Goal: Book appointment/travel/reservation

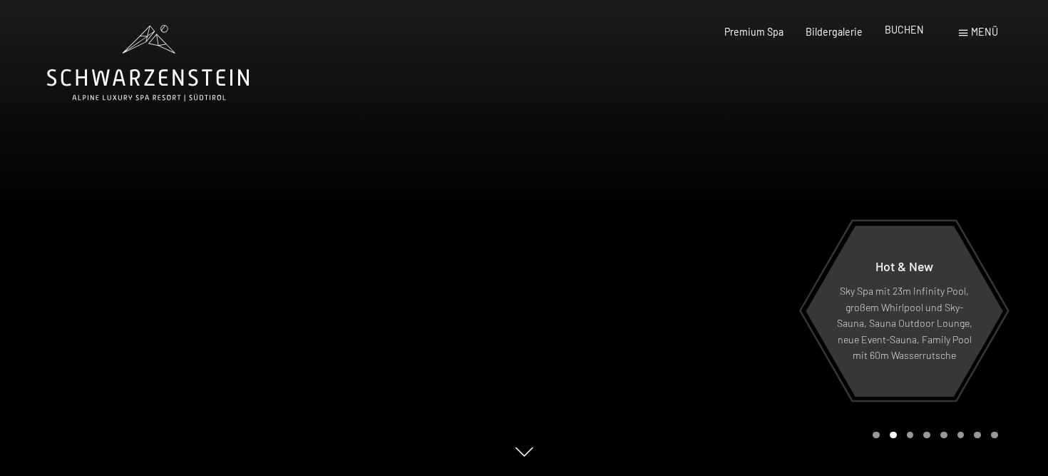
click at [900, 31] on span "BUCHEN" at bounding box center [904, 30] width 39 height 12
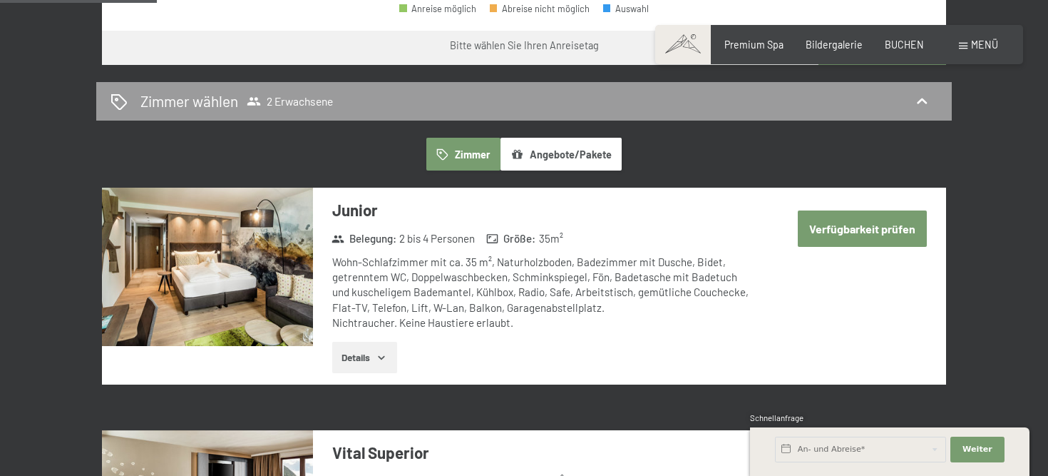
scroll to position [727, 0]
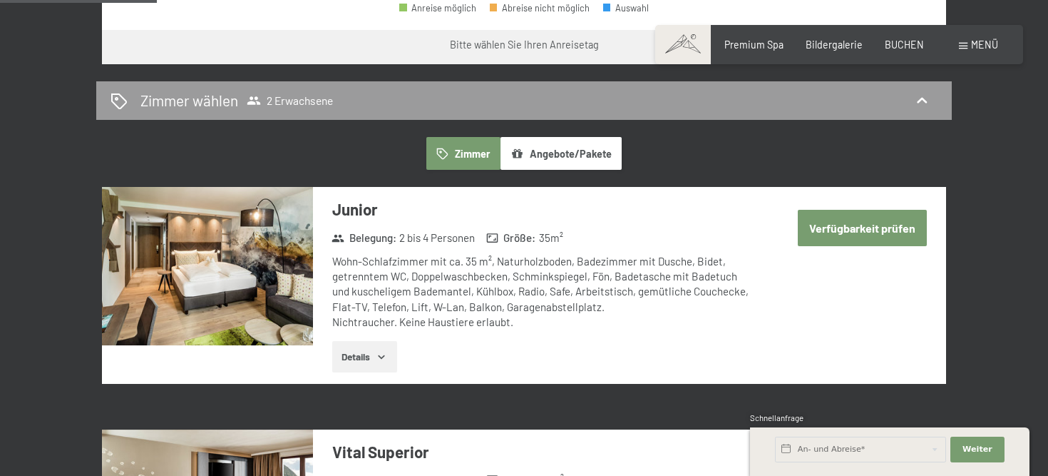
click at [560, 148] on button "Angebote/Pakete" at bounding box center [561, 153] width 121 height 33
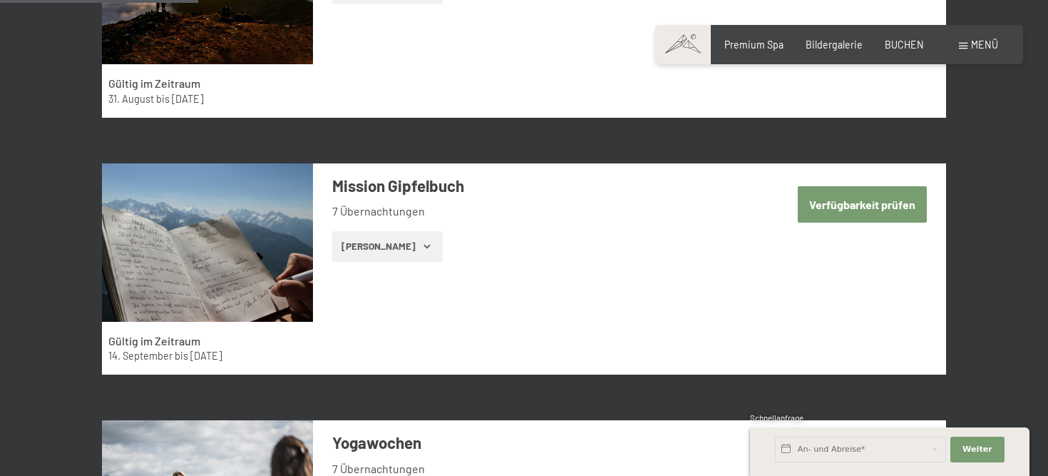
scroll to position [1011, 0]
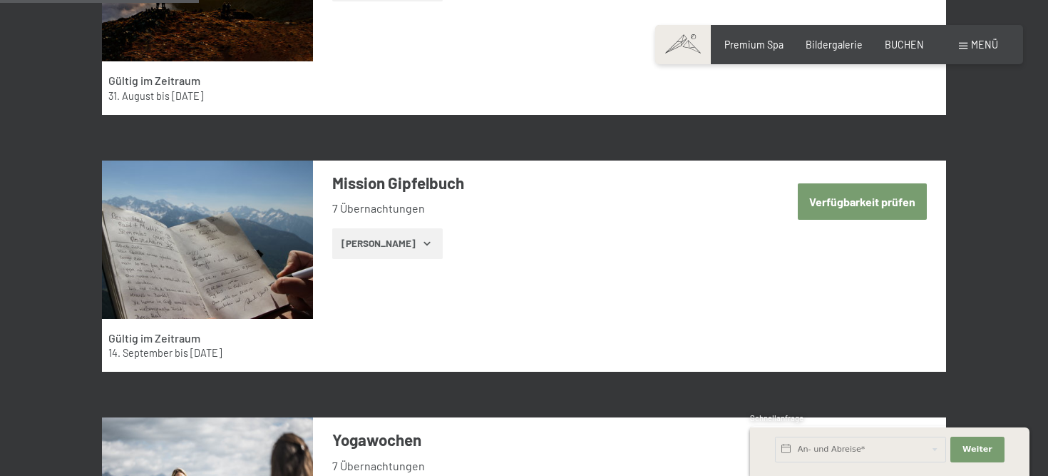
click at [421, 247] on icon "button" at bounding box center [426, 242] width 11 height 11
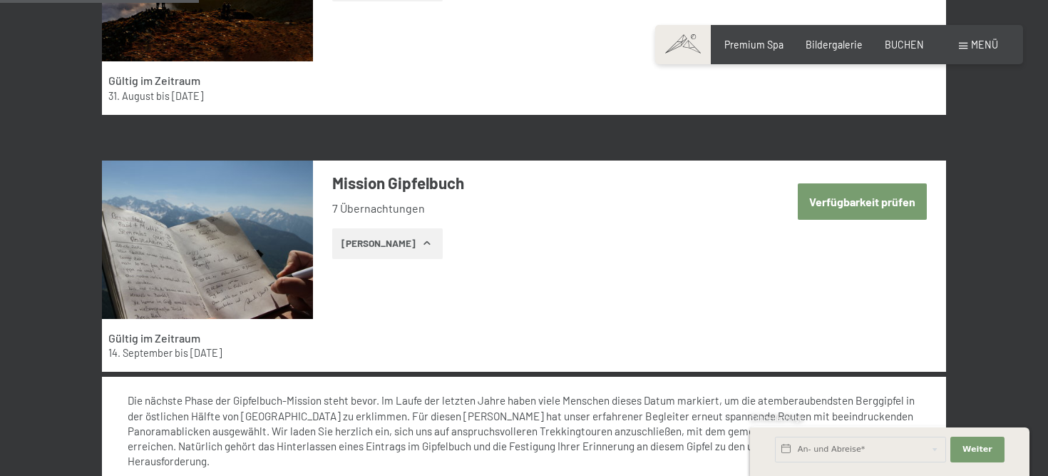
click at [421, 247] on icon "button" at bounding box center [426, 242] width 11 height 11
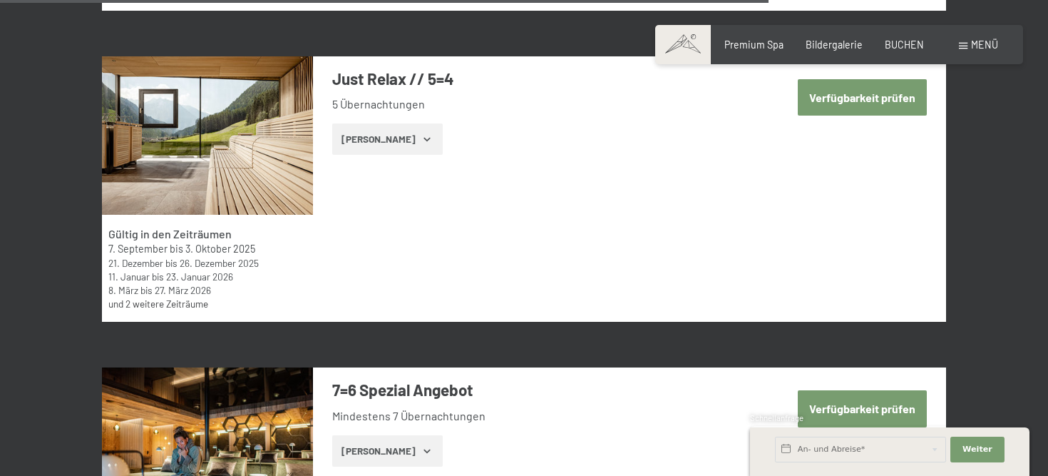
scroll to position [3857, 0]
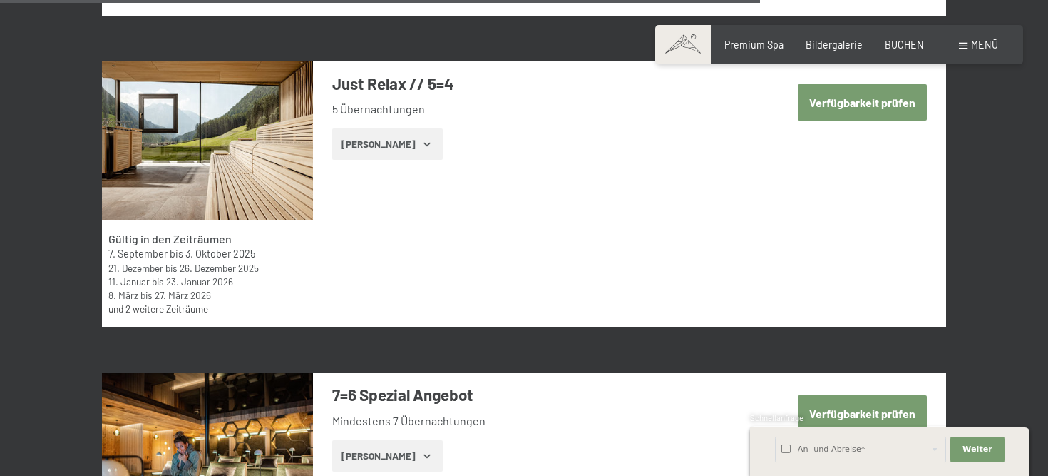
click at [861, 107] on button "Verfügbarkeit prüfen" at bounding box center [862, 102] width 129 height 36
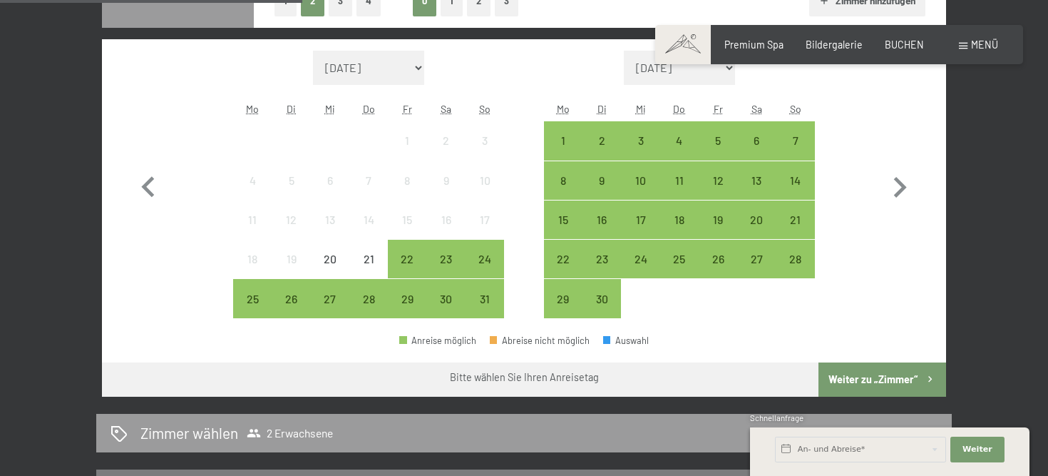
scroll to position [408, 0]
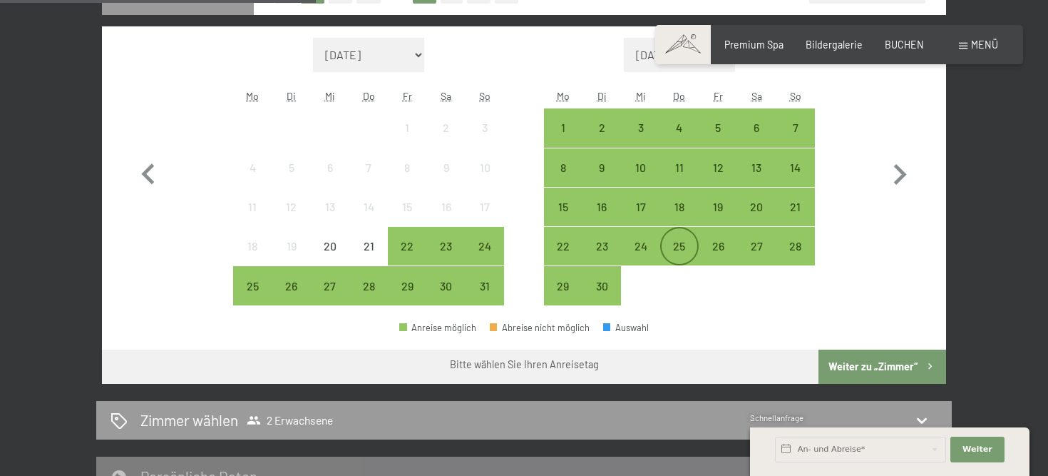
click at [672, 248] on div "25" at bounding box center [680, 258] width 36 height 36
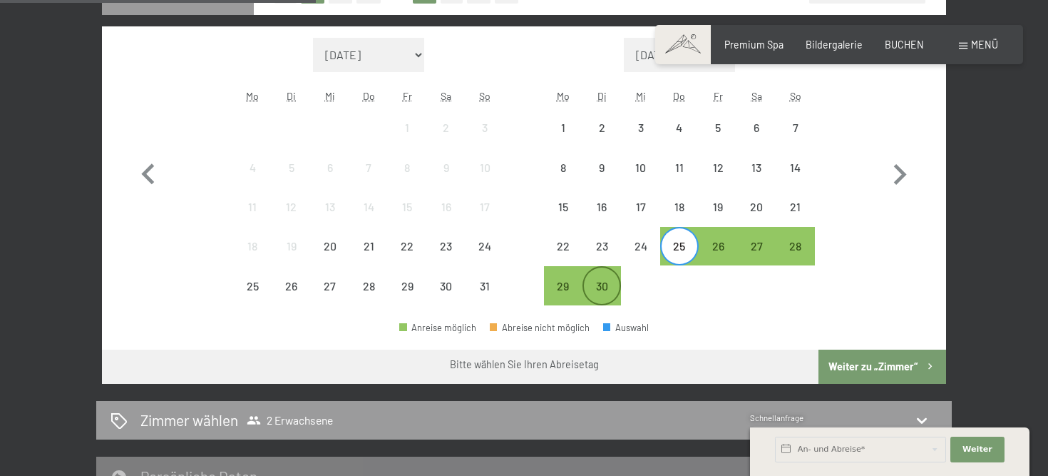
click at [602, 284] on div "30" at bounding box center [602, 298] width 36 height 36
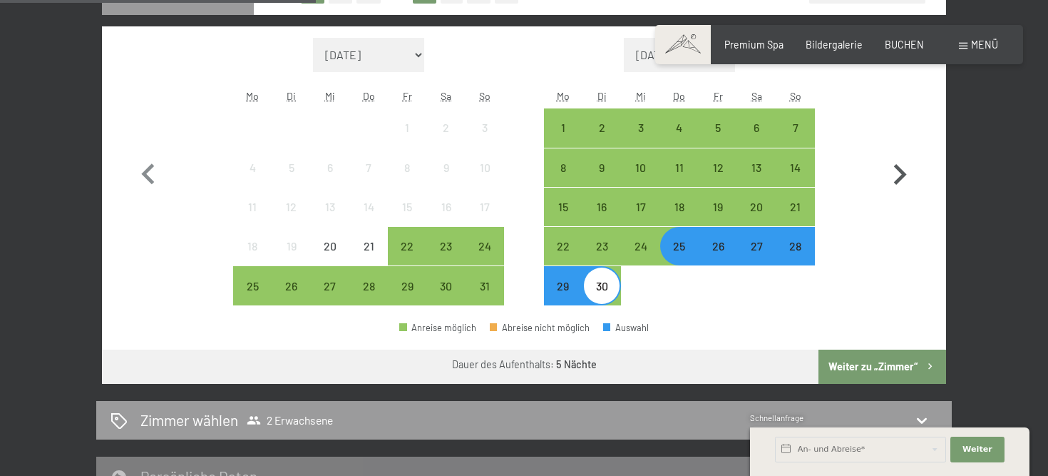
click at [891, 178] on icon "button" at bounding box center [899, 174] width 41 height 41
select select "2025-09-01"
select select "2025-10-01"
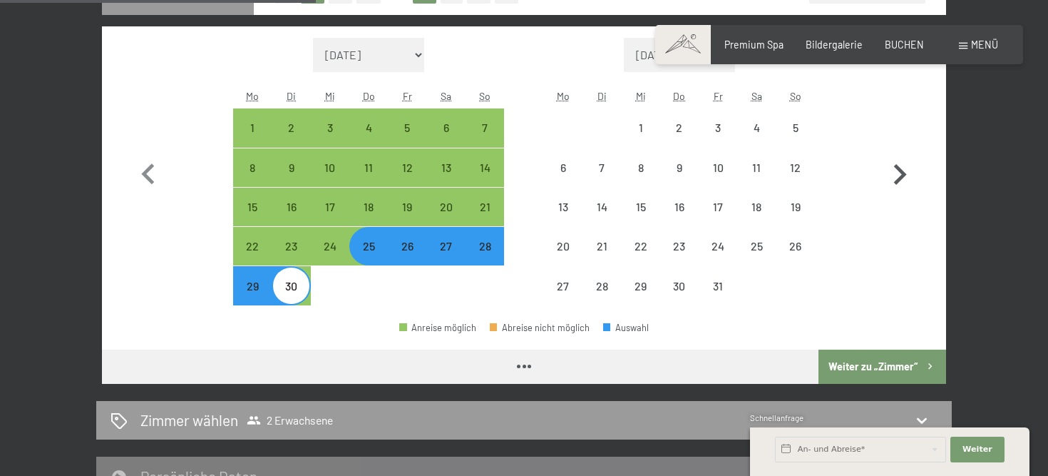
select select "2025-09-01"
select select "2025-10-01"
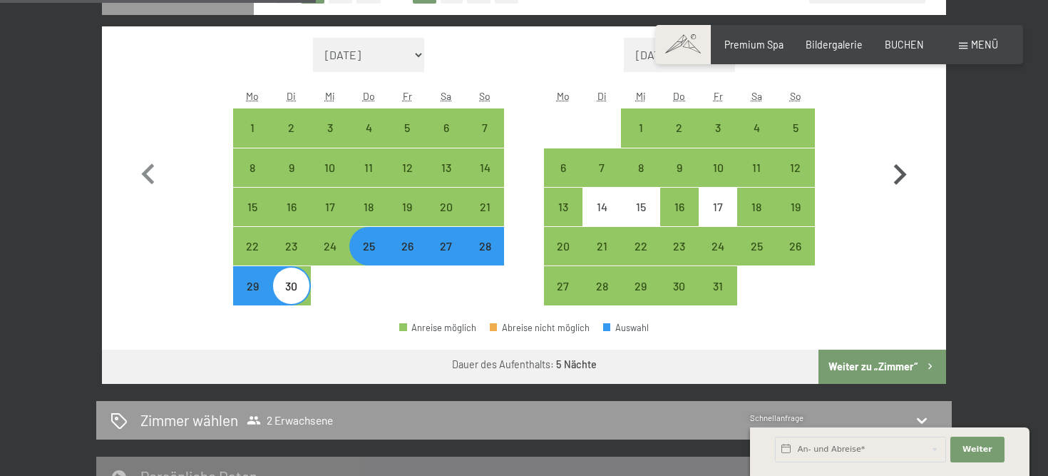
click at [898, 176] on icon "button" at bounding box center [899, 174] width 41 height 41
select select "2025-10-01"
select select "2025-11-01"
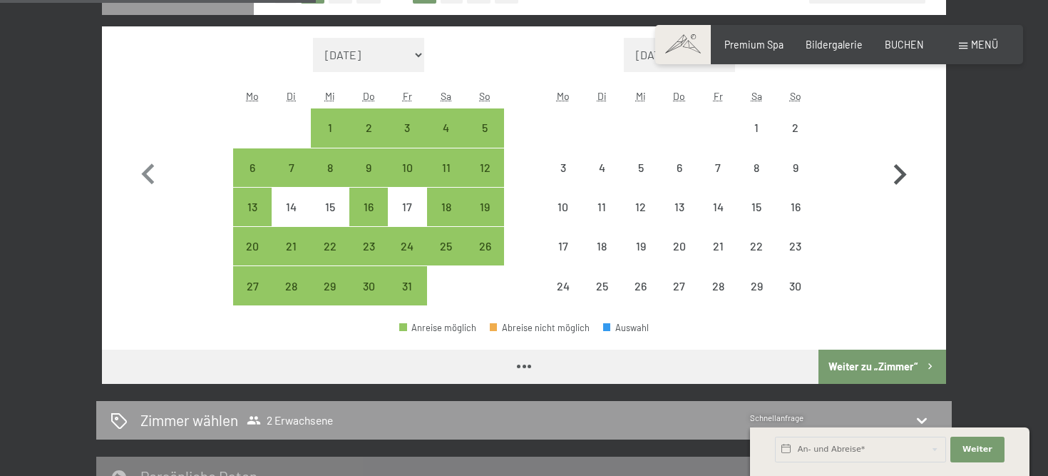
select select "2025-10-01"
select select "2025-11-01"
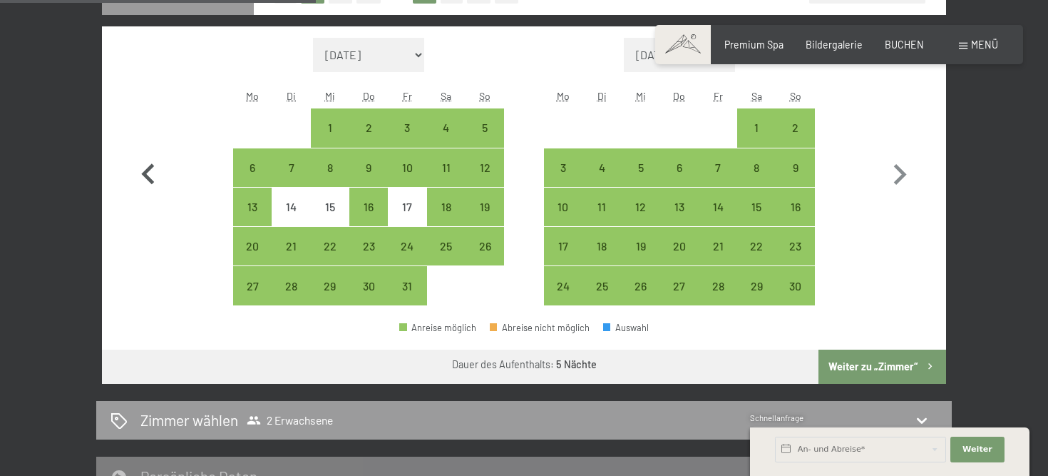
click at [142, 177] on icon "button" at bounding box center [148, 174] width 41 height 41
select select "2025-09-01"
select select "2025-10-01"
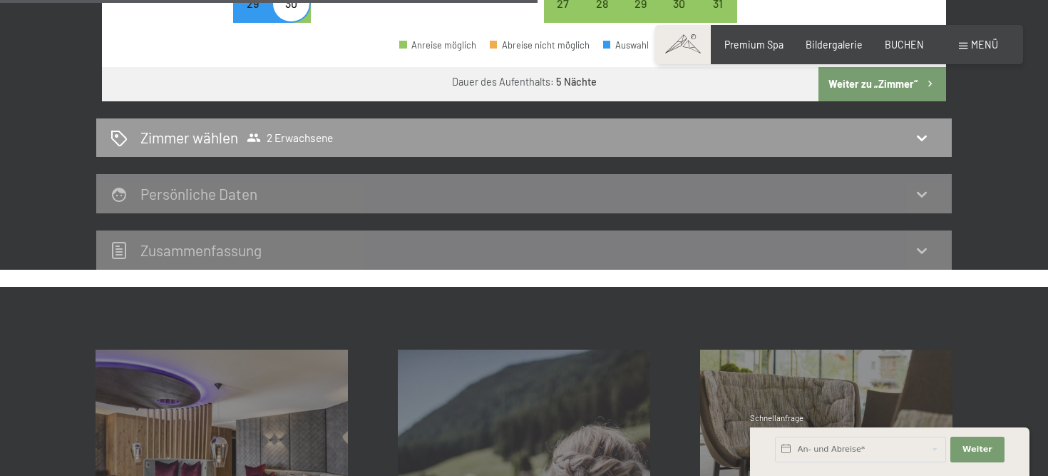
scroll to position [694, 0]
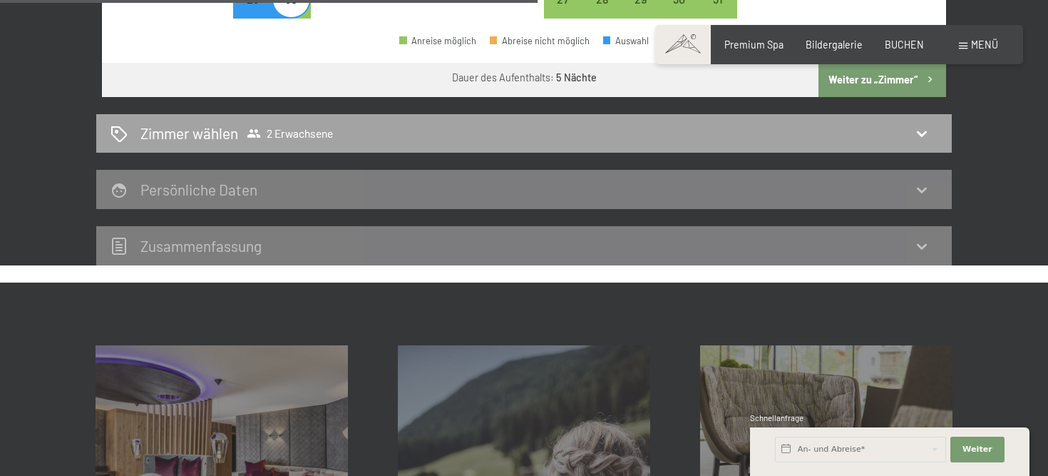
click at [915, 132] on icon at bounding box center [921, 133] width 17 height 17
select select "2025-09-01"
select select "2025-10-01"
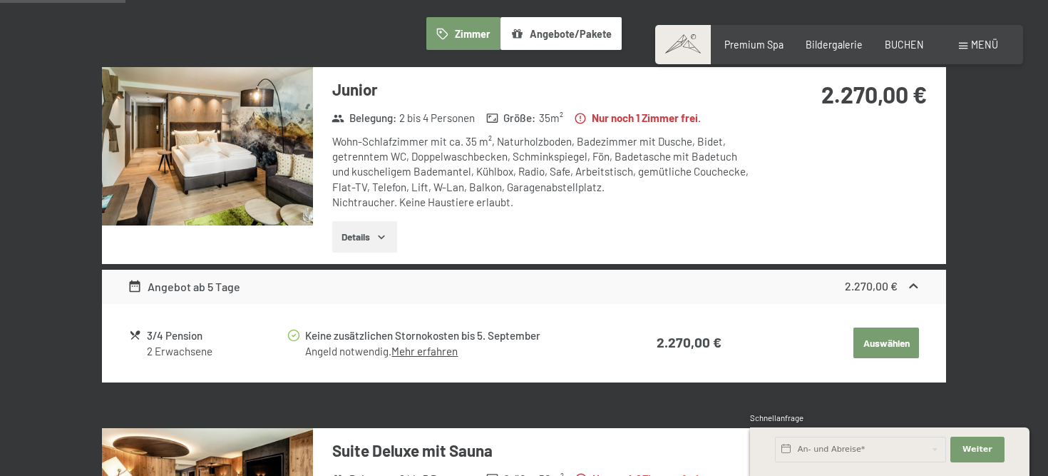
scroll to position [379, 0]
